Goal: Feedback & Contribution: Leave review/rating

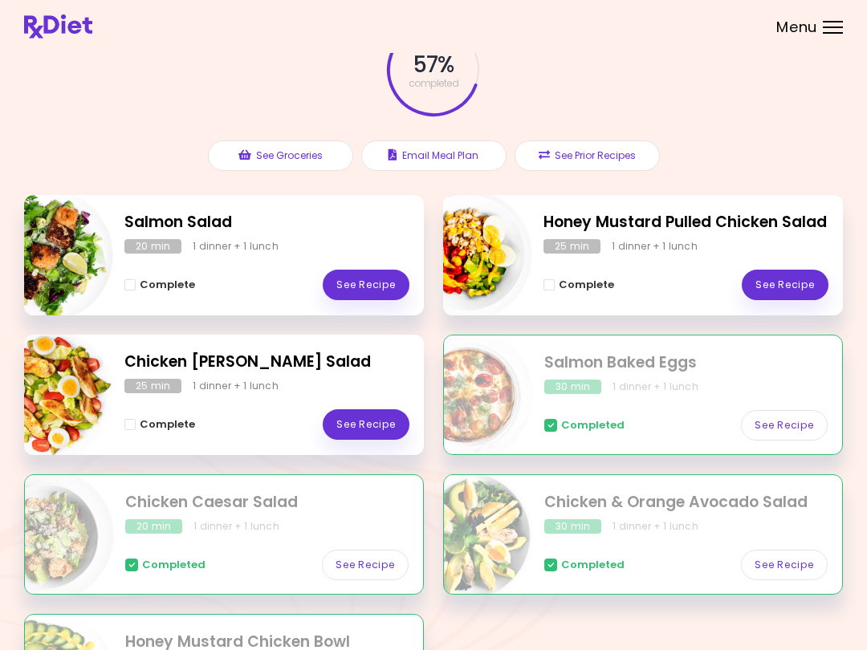
scroll to position [98, 0]
click at [382, 282] on link "See Recipe" at bounding box center [366, 285] width 87 height 30
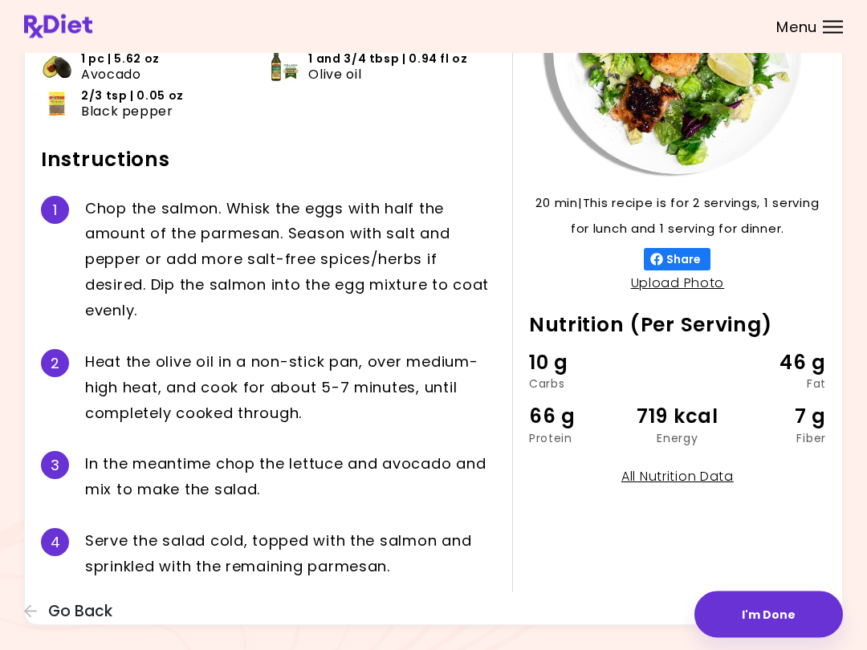
scroll to position [219, 0]
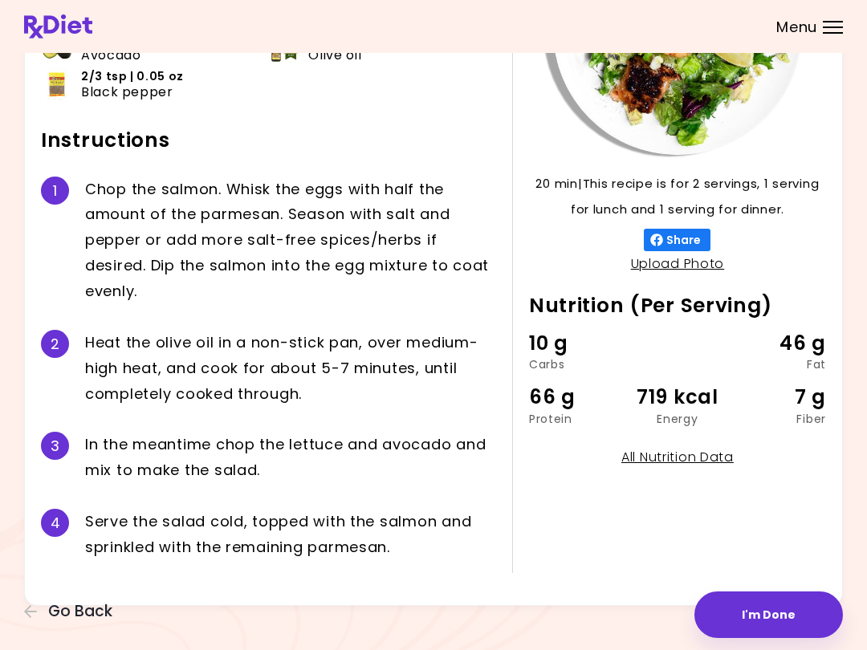
click at [649, 623] on button "I'm Done" at bounding box center [768, 614] width 148 height 47
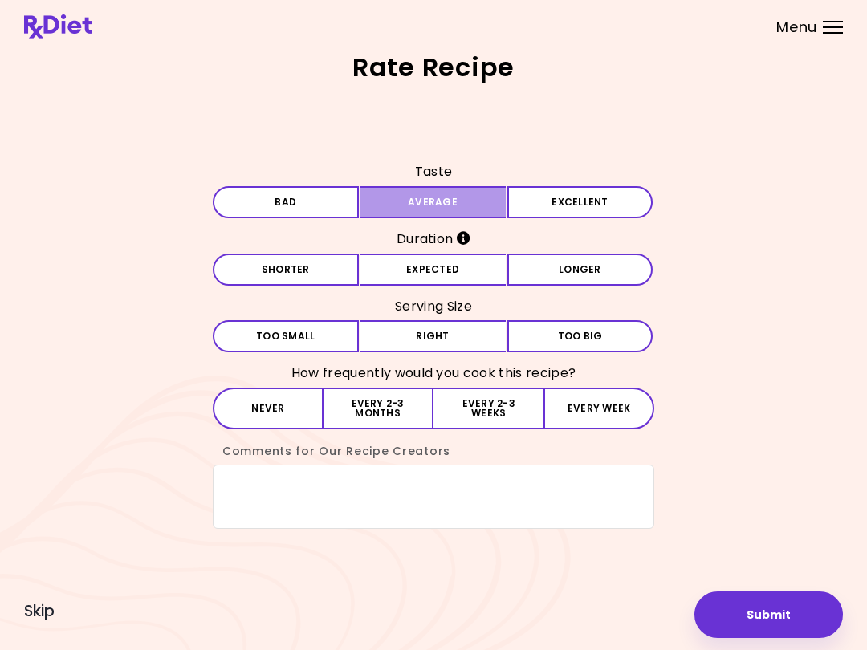
click at [454, 197] on button "Average" at bounding box center [432, 202] width 146 height 32
click at [443, 270] on button "Expected" at bounding box center [432, 270] width 146 height 32
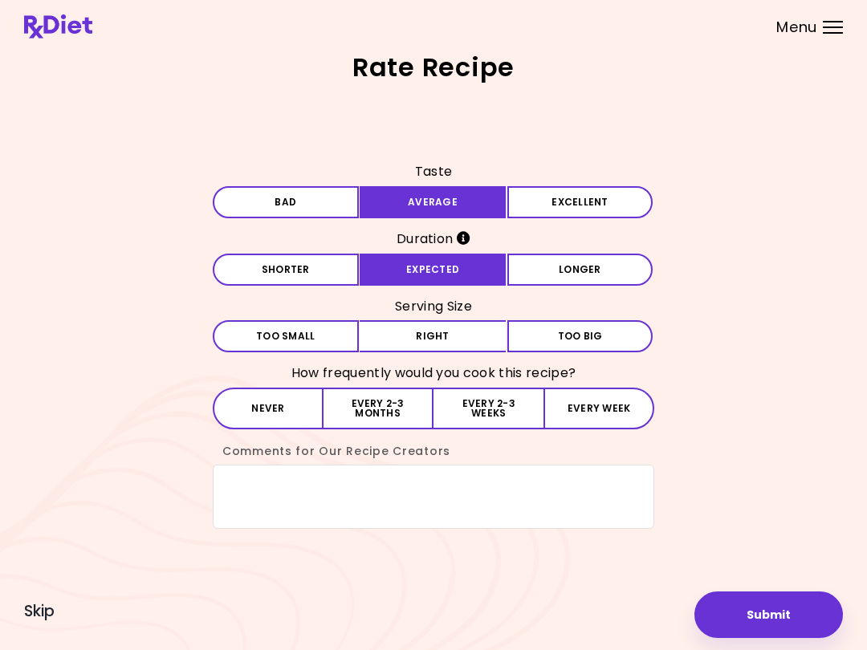
click at [438, 331] on button "Right" at bounding box center [432, 336] width 146 height 32
click at [376, 404] on button "Every 2-3 months" at bounding box center [378, 409] width 110 height 42
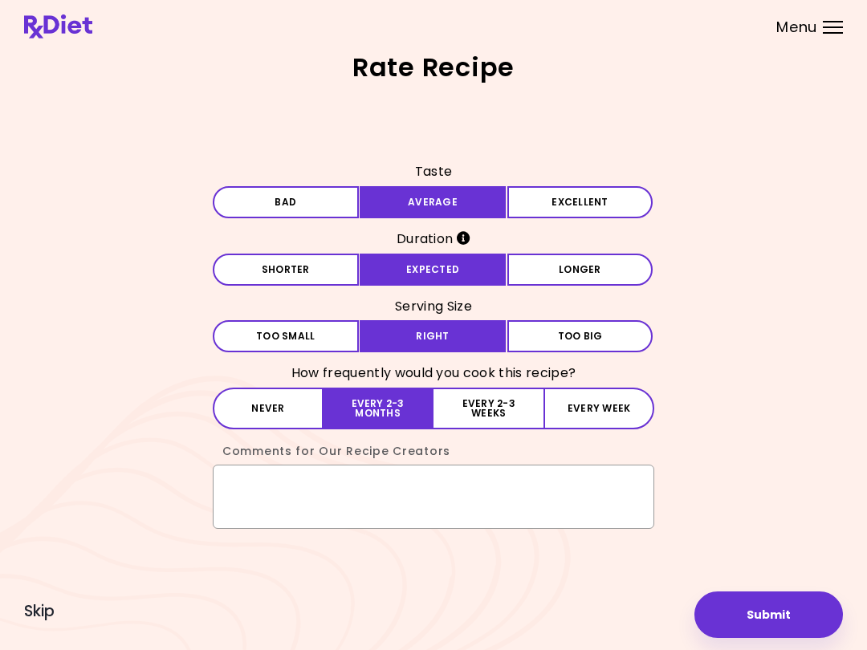
click at [246, 494] on textarea "Comments for Our Recipe Creators" at bounding box center [433, 497] width 441 height 64
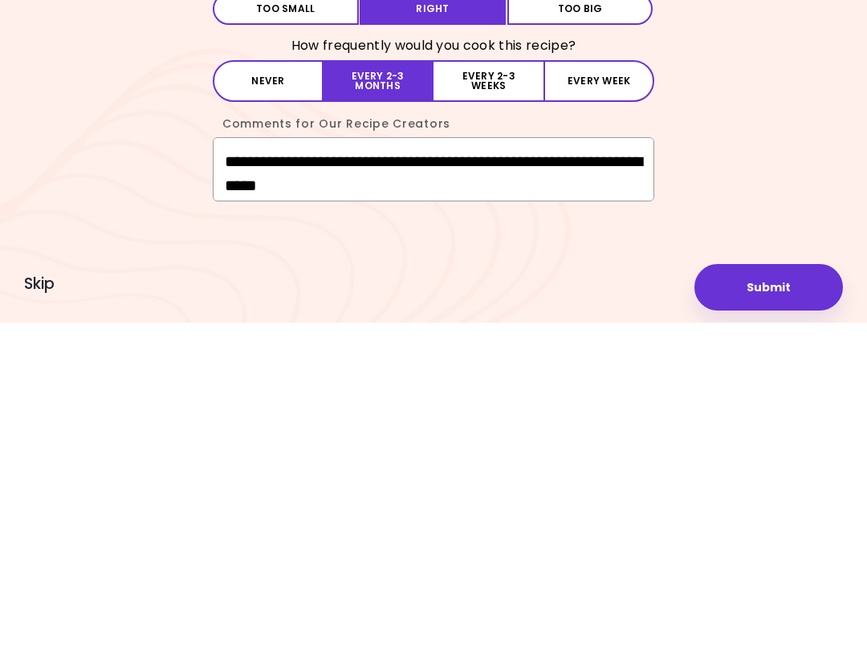
type textarea "**********"
click at [649, 591] on button "Submit" at bounding box center [768, 614] width 148 height 47
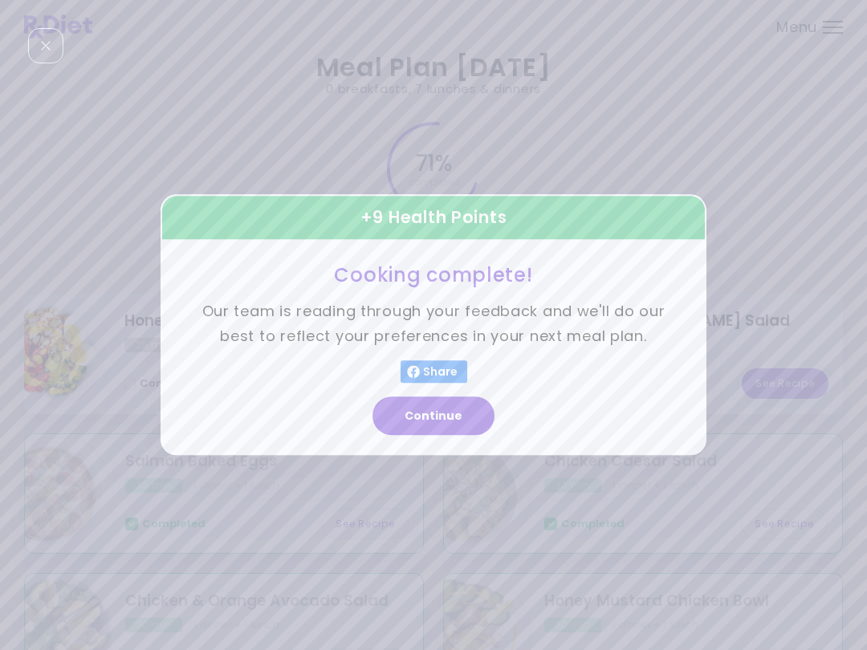
click at [432, 412] on button "Continue" at bounding box center [433, 416] width 122 height 39
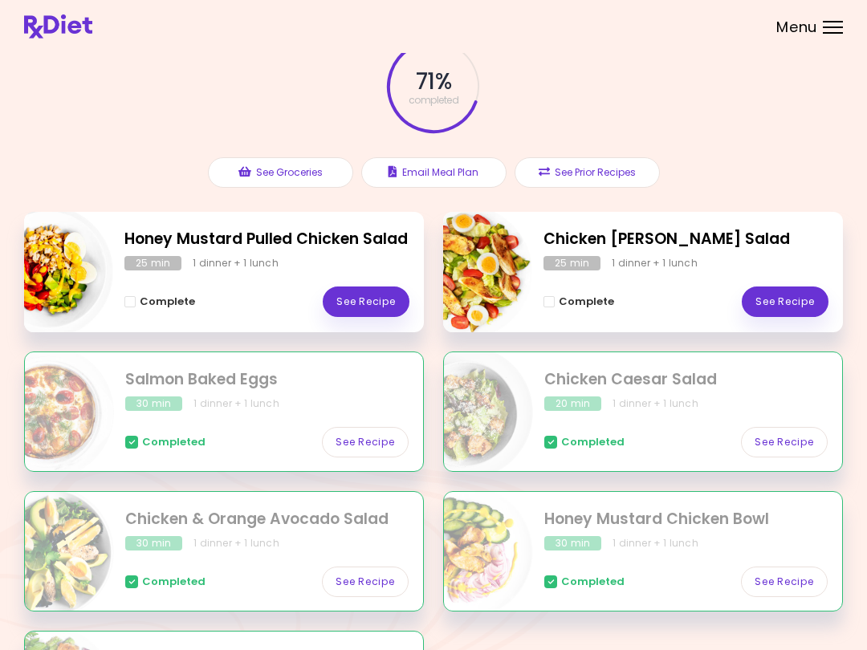
scroll to position [81, 0]
click at [649, 294] on link "See Recipe" at bounding box center [784, 302] width 87 height 30
